Goal: Communication & Community: Share content

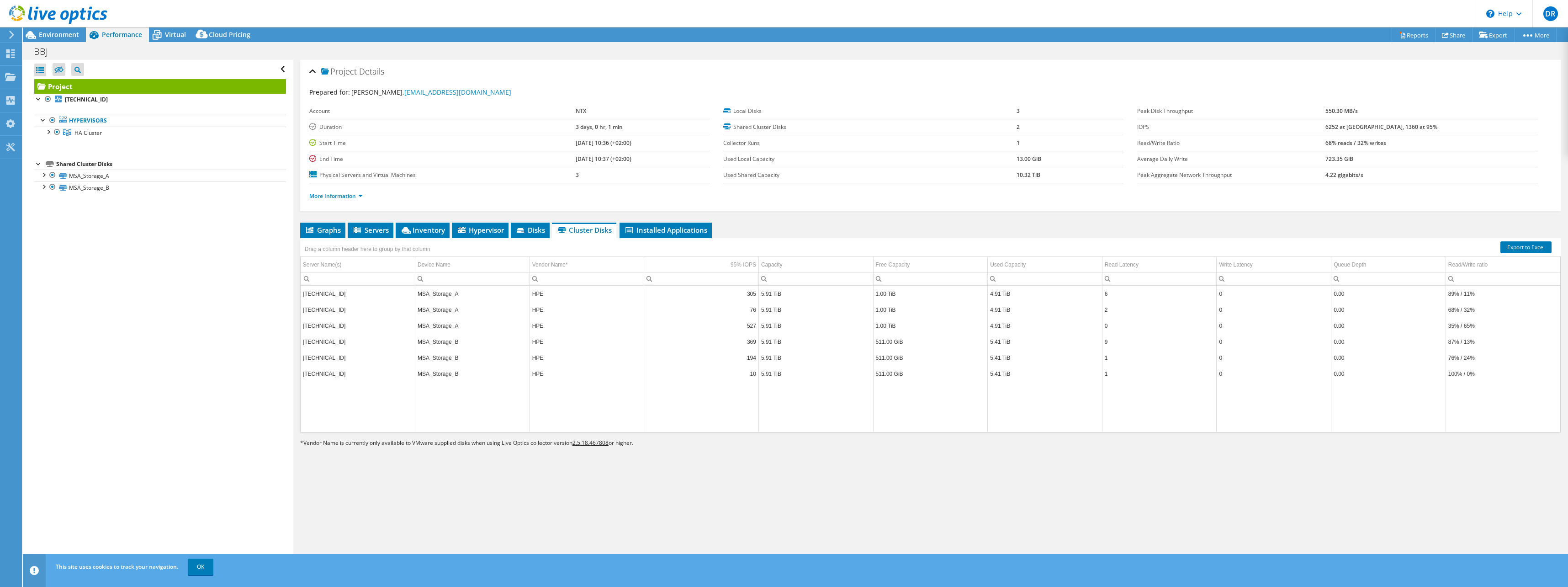
select select "EULondon"
select select "EUR"
click at [171, 42] on div "Virtual" at bounding box center [170, 35] width 44 height 15
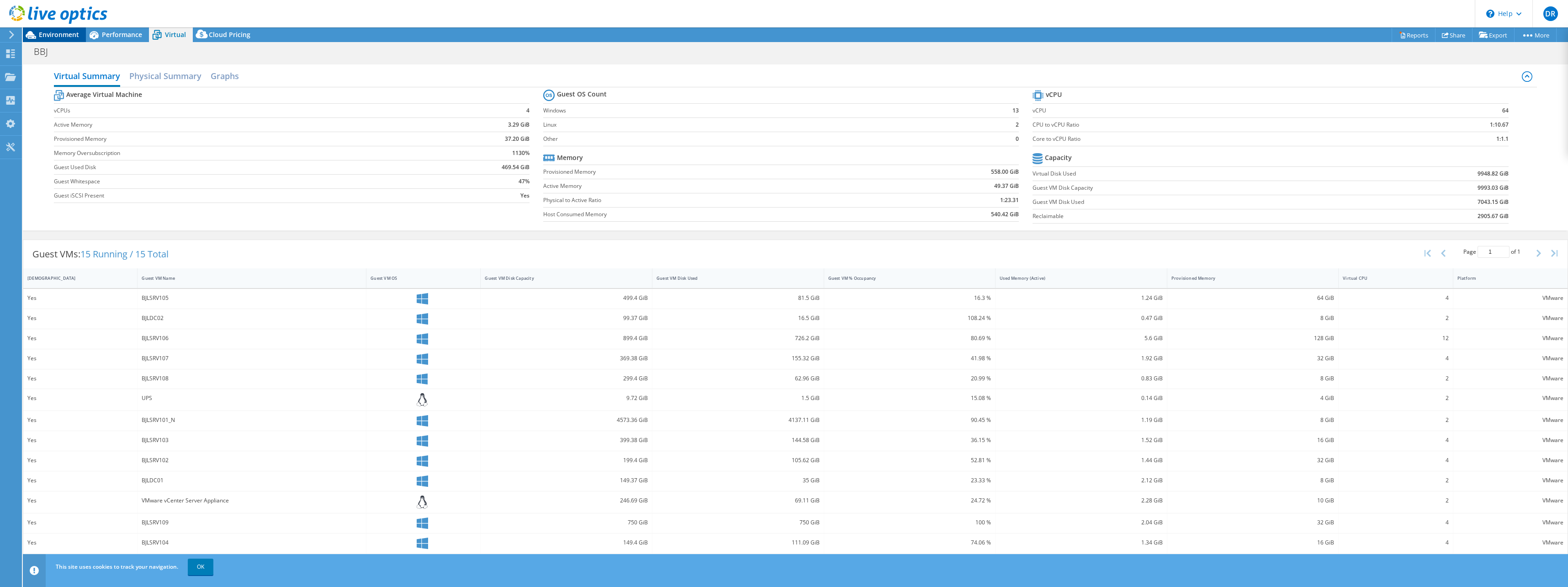
click at [39, 33] on span "Environment" at bounding box center [59, 35] width 40 height 9
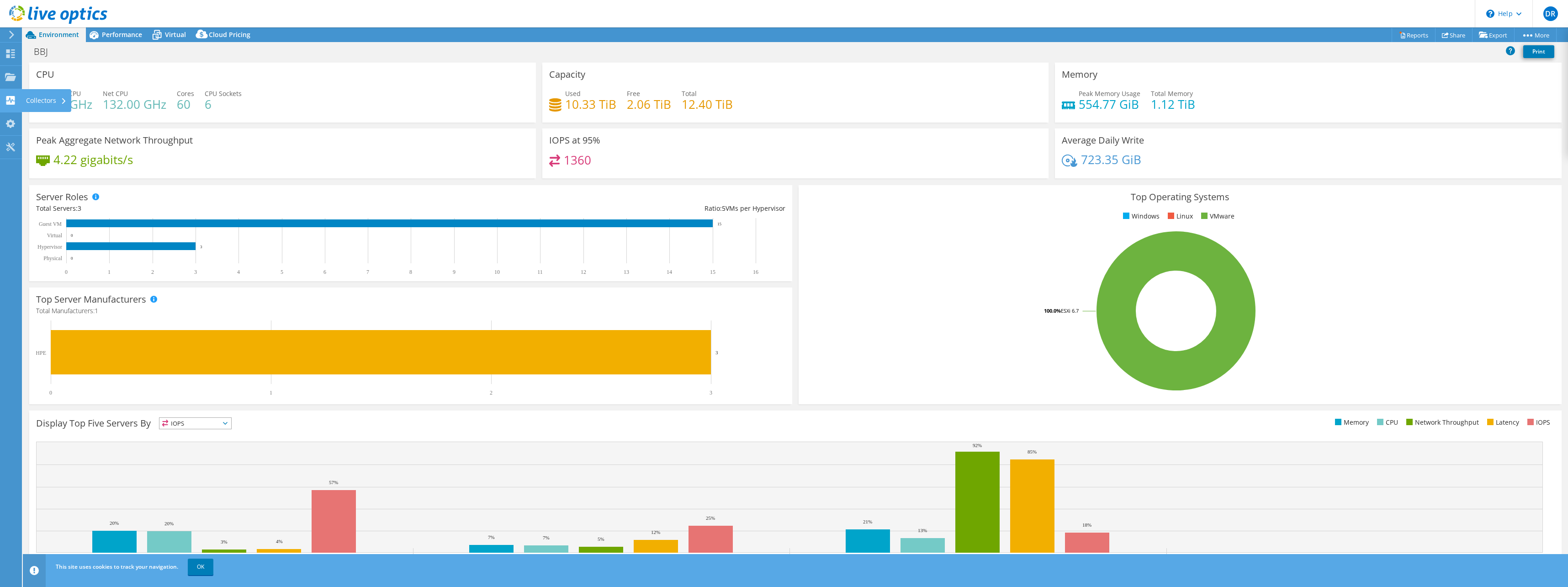
click at [39, 102] on div "Collectors" at bounding box center [46, 100] width 50 height 23
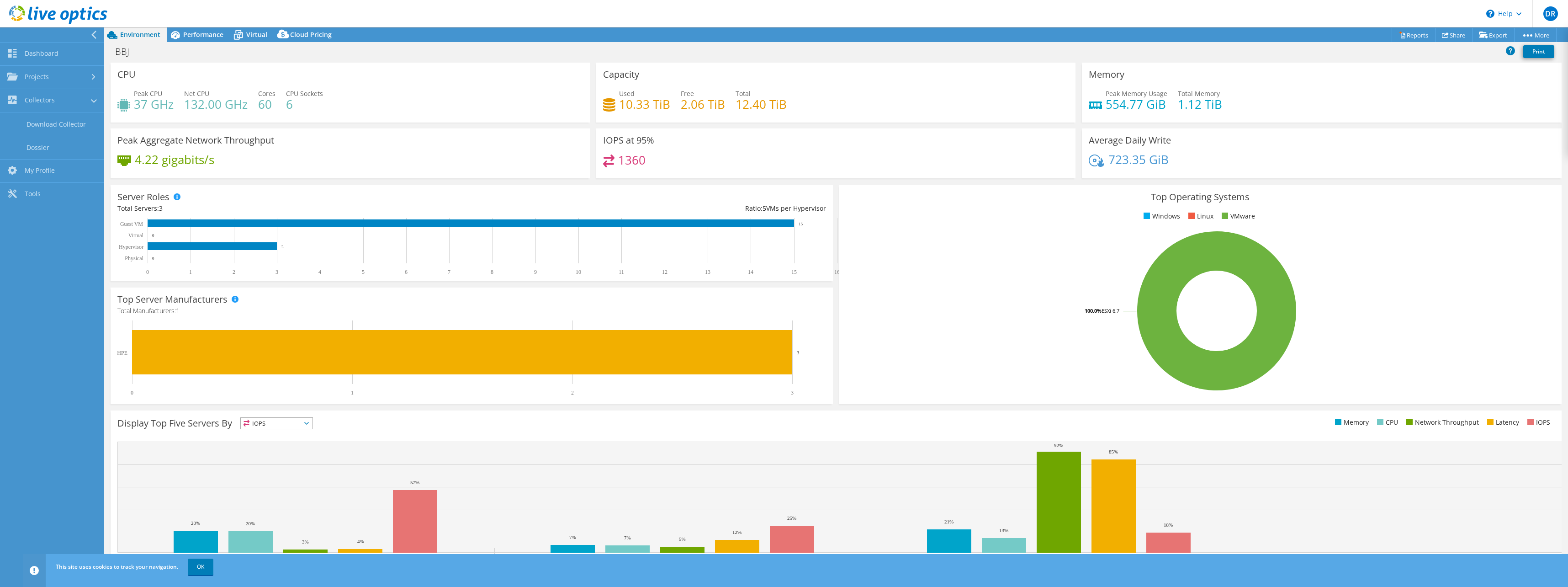
click at [213, 99] on h4 "132.00 GHz" at bounding box center [216, 105] width 64 height 10
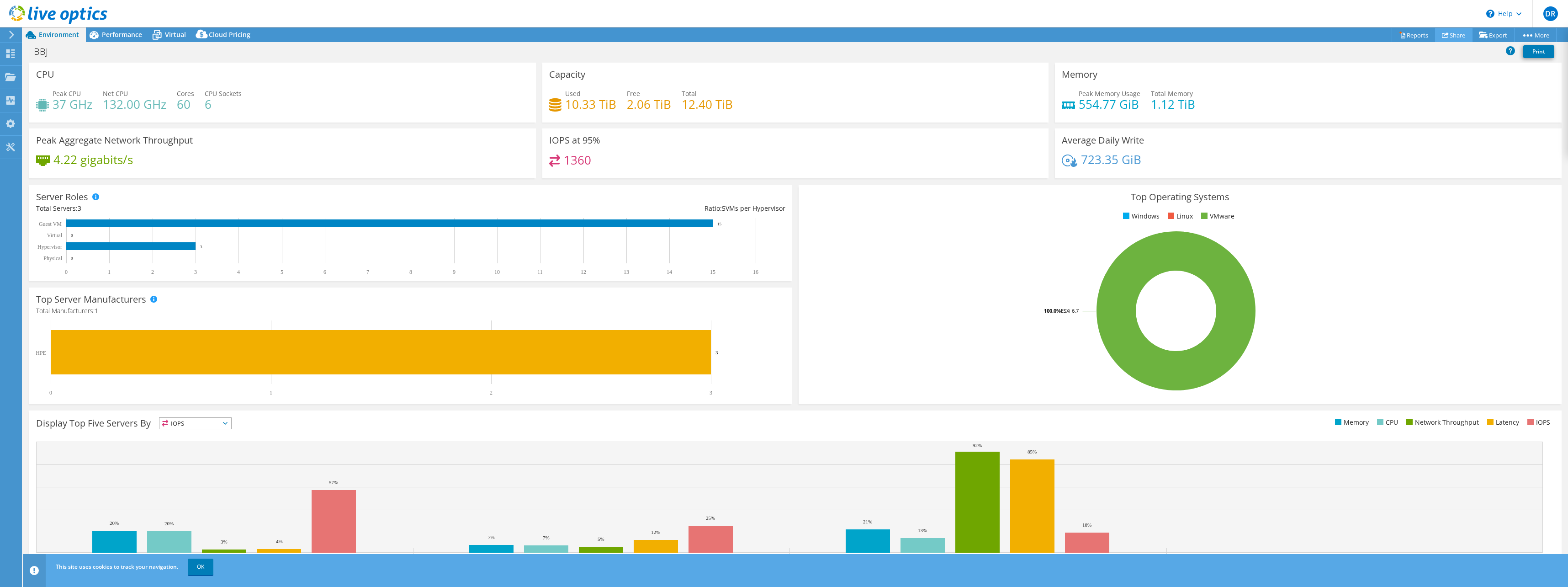
click at [1452, 34] on link "Share" at bounding box center [1453, 35] width 38 height 14
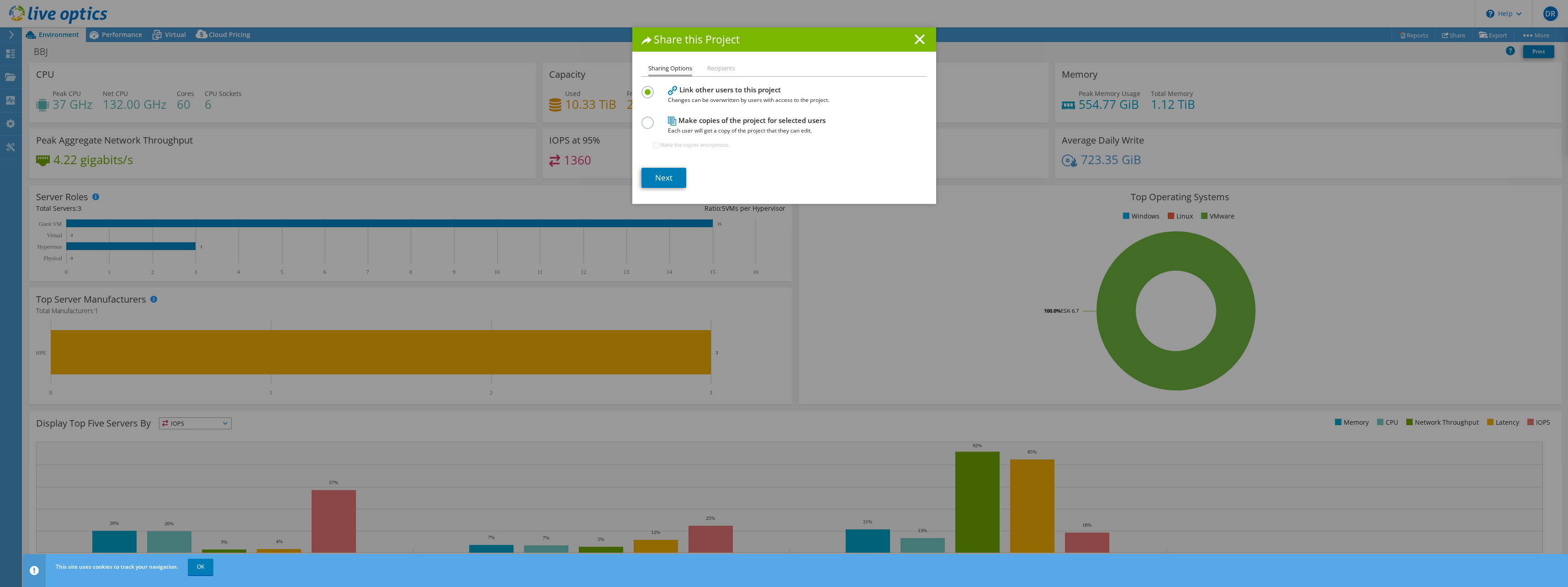
click at [716, 63] on li "Recipients" at bounding box center [721, 68] width 28 height 11
click at [715, 65] on li "Recipients" at bounding box center [721, 68] width 28 height 11
click at [658, 170] on link "Next" at bounding box center [664, 177] width 44 height 20
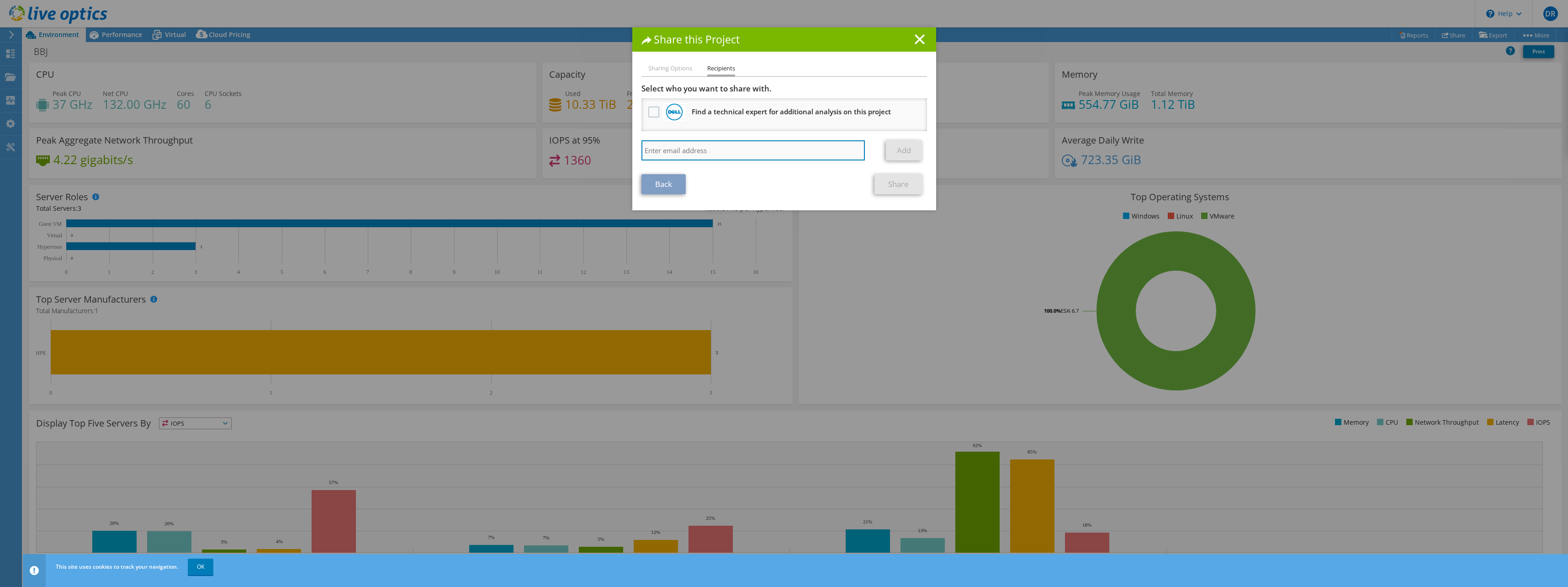
click at [684, 148] on input "search" at bounding box center [753, 150] width 224 height 20
type input ","
type input "[EMAIL_ADDRESS][DOMAIN_NAME]"
click at [886, 154] on link "Add" at bounding box center [904, 150] width 36 height 20
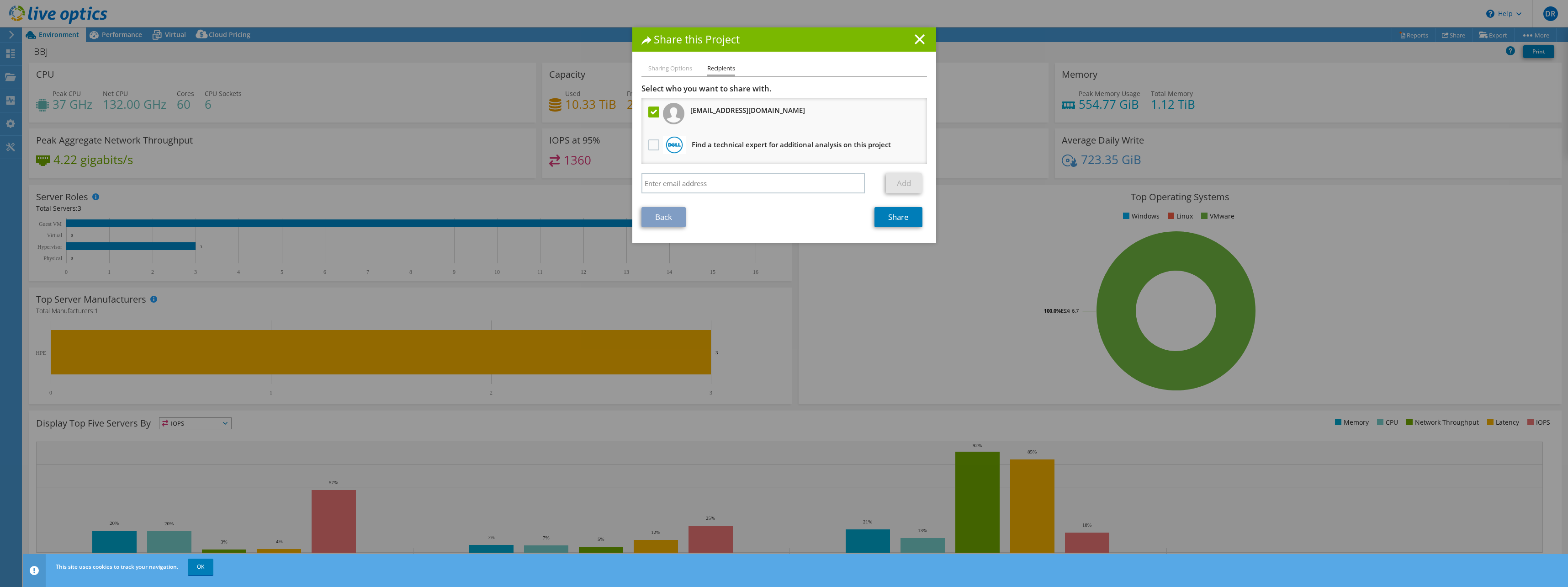
click at [676, 67] on li "Sharing Options" at bounding box center [670, 68] width 44 height 11
click at [915, 43] on line at bounding box center [919, 39] width 9 height 9
